Goal: Task Accomplishment & Management: Use online tool/utility

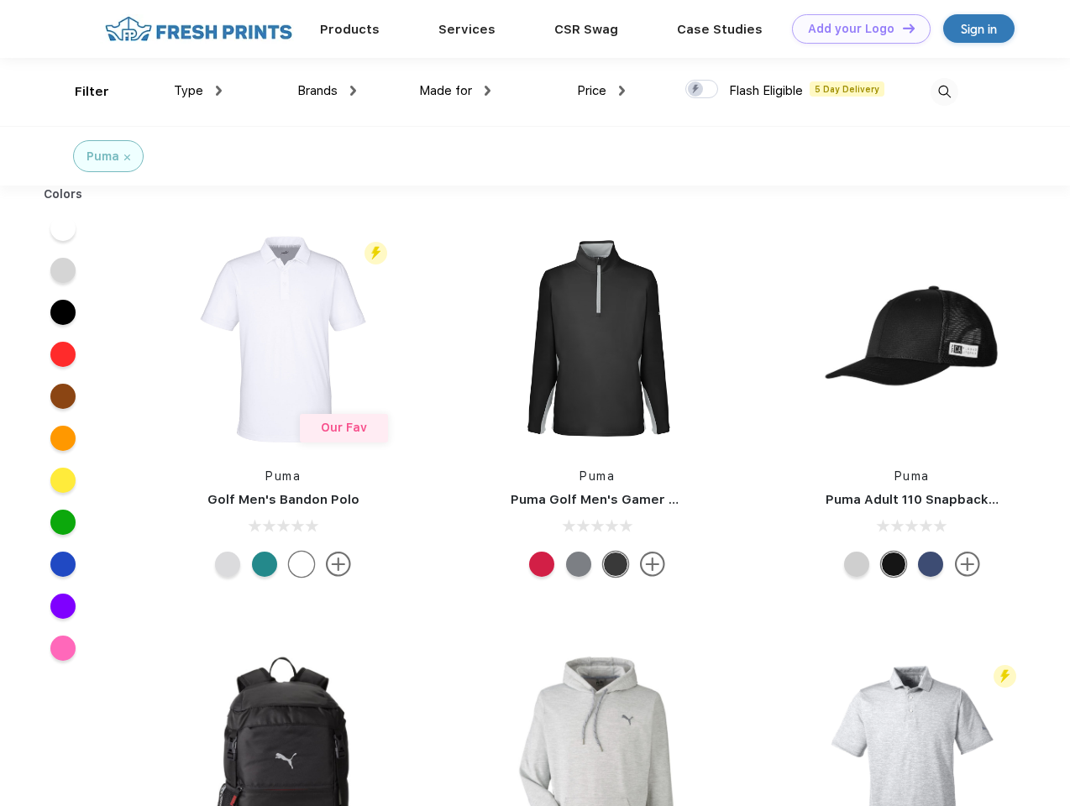
click at [855, 29] on link "Add your Logo Design Tool" at bounding box center [861, 28] width 139 height 29
click at [0, 0] on div "Design Tool" at bounding box center [0, 0] width 0 height 0
click at [901, 28] on link "Add your Logo Design Tool" at bounding box center [861, 28] width 139 height 29
click at [81, 92] on div "Filter" at bounding box center [92, 91] width 34 height 19
click at [198, 91] on span "Type" at bounding box center [188, 90] width 29 height 15
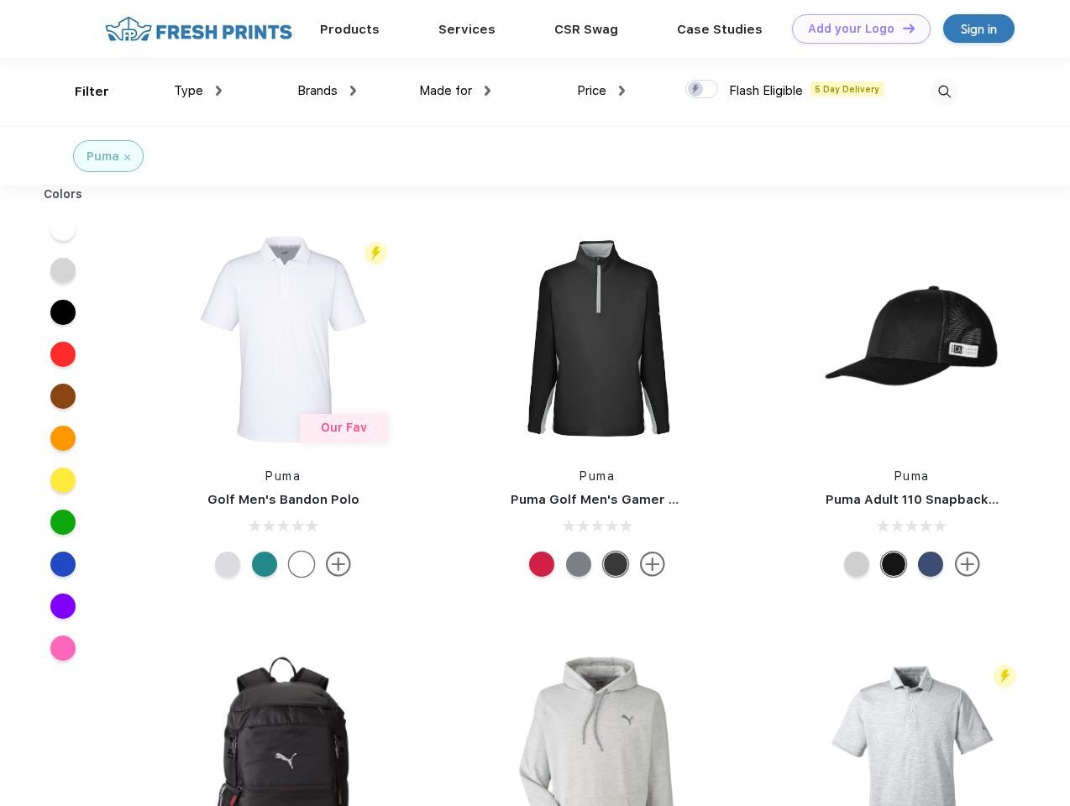
click at [327, 91] on span "Brands" at bounding box center [317, 90] width 40 height 15
click at [455, 91] on span "Made for" at bounding box center [445, 90] width 53 height 15
click at [601, 91] on span "Price" at bounding box center [591, 90] width 29 height 15
click at [702, 90] on div at bounding box center [701, 89] width 33 height 18
click at [696, 90] on input "checkbox" at bounding box center [690, 84] width 11 height 11
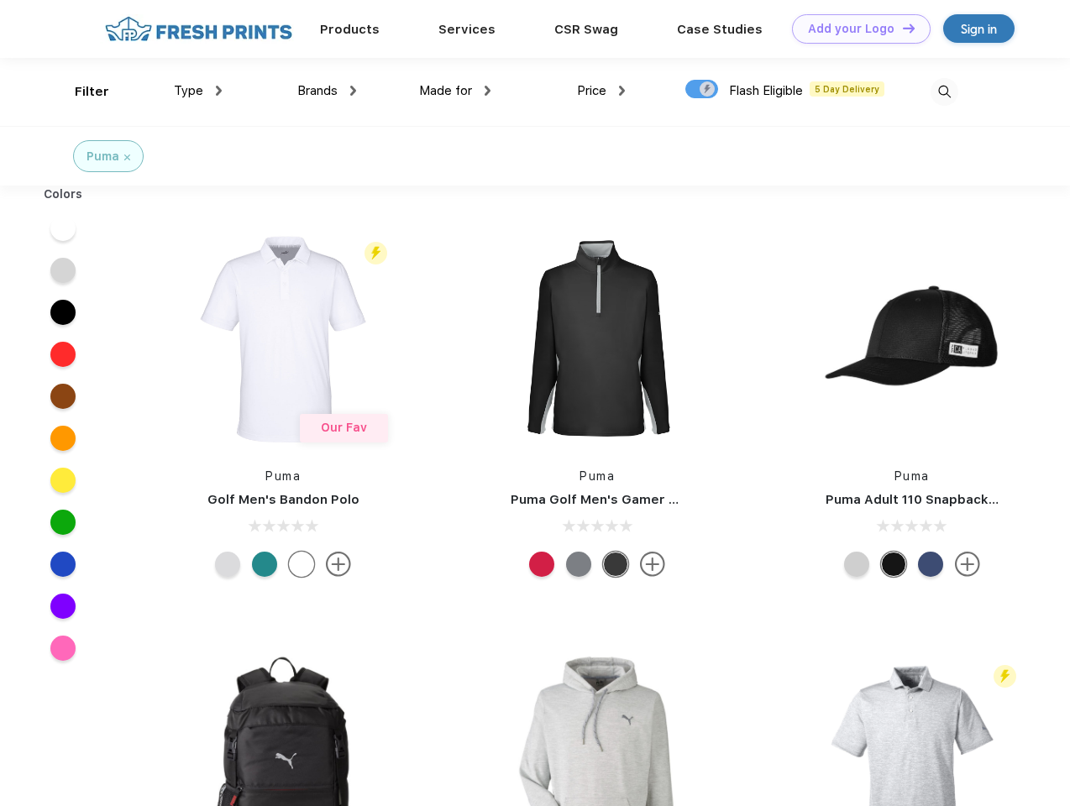
click at [944, 92] on img at bounding box center [944, 92] width 28 height 28
